Goal: Task Accomplishment & Management: Complete application form

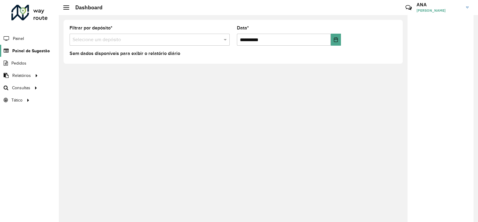
click at [36, 50] on span "Painel de Sugestão" at bounding box center [30, 51] width 37 height 6
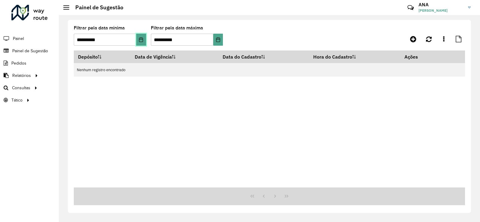
click at [144, 38] on button "Choose Date" at bounding box center [141, 40] width 10 height 12
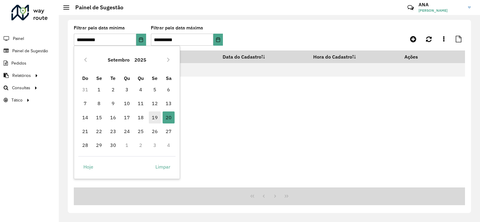
click at [154, 120] on span "19" at bounding box center [155, 117] width 12 height 12
type input "**********"
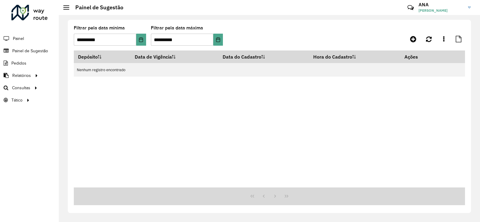
click at [154, 120] on hb-app "**********" at bounding box center [240, 111] width 480 height 222
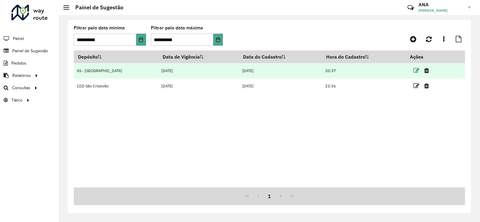
click at [413, 71] on icon at bounding box center [416, 70] width 6 height 6
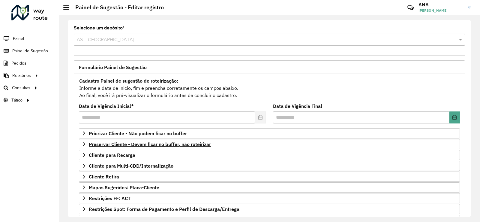
scroll to position [77, 0]
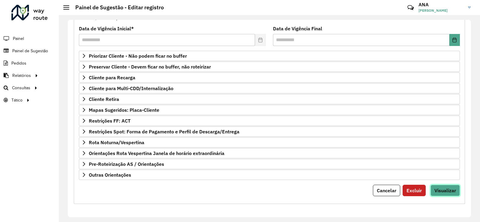
click at [443, 191] on span "Visualizar" at bounding box center [445, 190] width 22 height 6
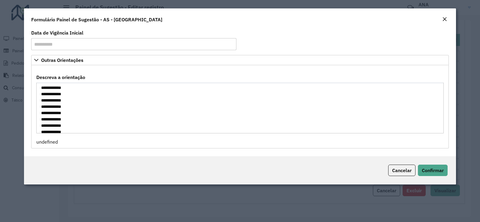
scroll to position [0, 0]
click at [440, 172] on span "Confirmar" at bounding box center [433, 170] width 22 height 6
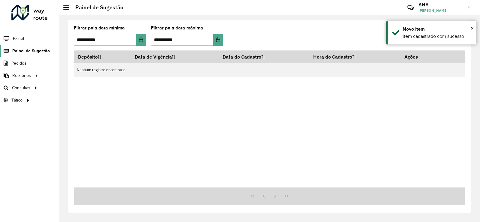
click at [36, 50] on span "Painel de Sugestão" at bounding box center [30, 51] width 37 height 6
click at [145, 37] on button "Choose Date" at bounding box center [141, 40] width 10 height 12
click at [16, 31] on div "Roteirizador AmbevTech Painel Painel de Sugestão Pedidos Relatórios Clientes Cl…" at bounding box center [29, 111] width 59 height 222
click at [28, 43] on li "Painel" at bounding box center [29, 38] width 59 height 13
click at [26, 41] on li "Painel" at bounding box center [29, 38] width 59 height 13
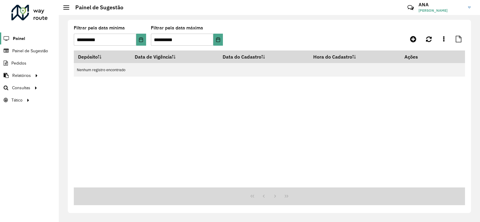
click at [21, 40] on span "Painel" at bounding box center [19, 38] width 12 height 6
click at [34, 50] on span "Painel de Sugestão" at bounding box center [30, 51] width 37 height 6
click at [412, 40] on icon at bounding box center [413, 38] width 6 height 7
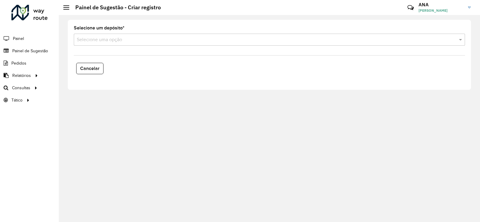
click at [151, 43] on div "Selecione uma opção" at bounding box center [269, 40] width 391 height 12
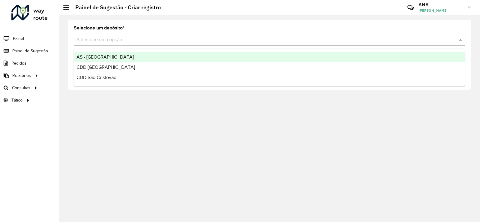
click at [117, 58] on div "AS - [GEOGRAPHIC_DATA]" at bounding box center [269, 57] width 390 height 10
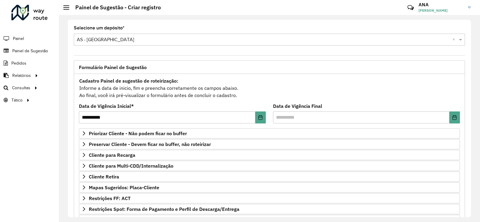
scroll to position [60, 0]
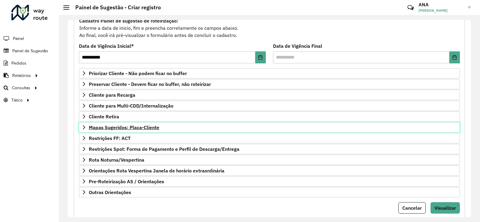
click at [166, 125] on link "Mapas Sugeridos: Placa-Cliente" at bounding box center [269, 127] width 381 height 10
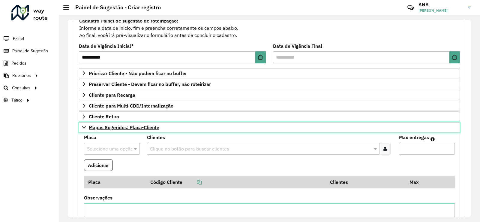
click at [166, 125] on link "Mapas Sugeridos: Placa-Cliente" at bounding box center [269, 127] width 381 height 10
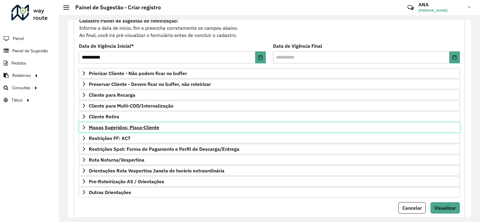
click at [158, 127] on span "Mapas Sugeridos: Placa-Cliente" at bounding box center [124, 127] width 70 height 5
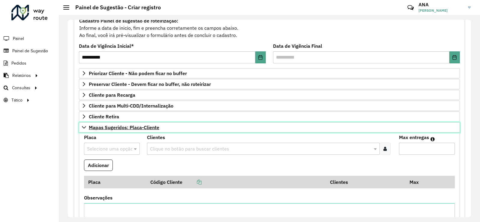
click at [159, 126] on span "Mapas Sugeridos: Placa-Cliente" at bounding box center [124, 127] width 70 height 5
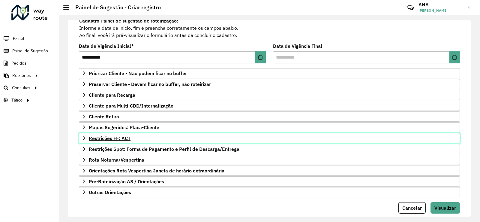
click at [141, 137] on link "Restrições FF: ACT" at bounding box center [269, 138] width 381 height 10
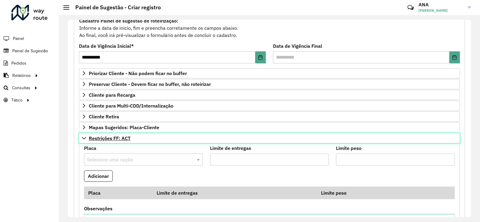
click at [141, 137] on link "Restrições FF: ACT" at bounding box center [269, 138] width 381 height 10
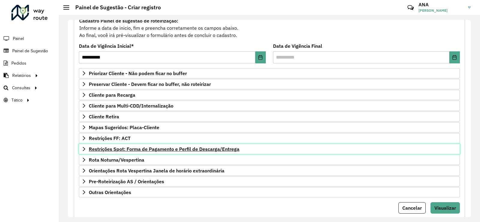
click at [164, 150] on span "Restrições Spot: Forma de Pagamento e Perfil de Descarga/Entrega" at bounding box center [164, 148] width 150 height 5
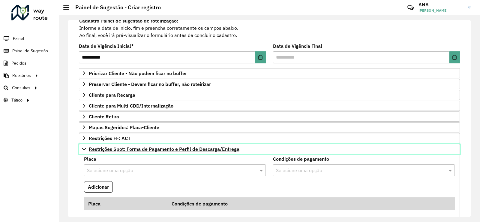
click at [177, 153] on link "Restrições Spot: Forma de Pagamento e Perfil de Descarga/Entrega" at bounding box center [269, 149] width 381 height 10
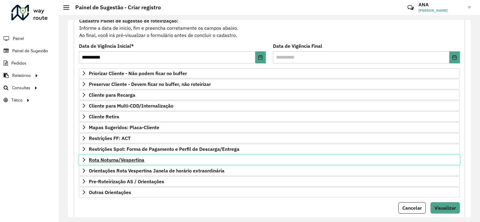
click at [140, 161] on span "Rota Noturna/Vespertina" at bounding box center [116, 159] width 55 height 5
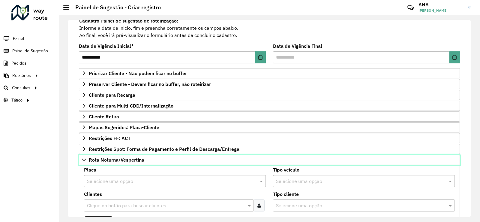
click at [140, 161] on span "Rota Noturna/Vespertina" at bounding box center [116, 159] width 55 height 5
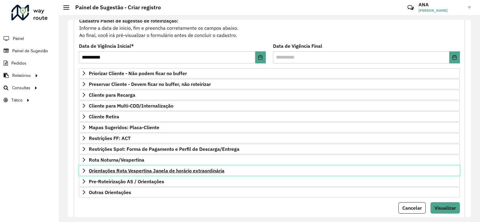
click at [157, 171] on span "Orientações Rota Vespertina Janela de horário extraordinária" at bounding box center [157, 170] width 136 height 5
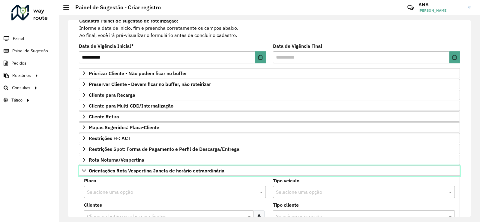
click at [157, 171] on span "Orientações Rota Vespertina Janela de horário extraordinária" at bounding box center [157, 170] width 136 height 5
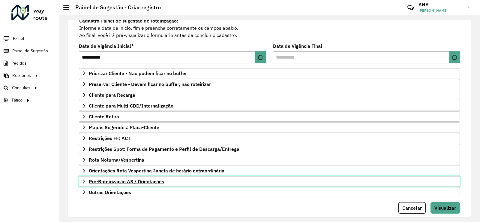
click at [145, 181] on span "Pre-Roteirização AS / Orientações" at bounding box center [126, 181] width 75 height 5
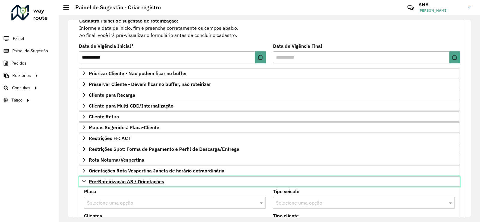
click at [144, 180] on span "Pre-Roteirização AS / Orientações" at bounding box center [126, 181] width 75 height 5
